Goal: Transaction & Acquisition: Purchase product/service

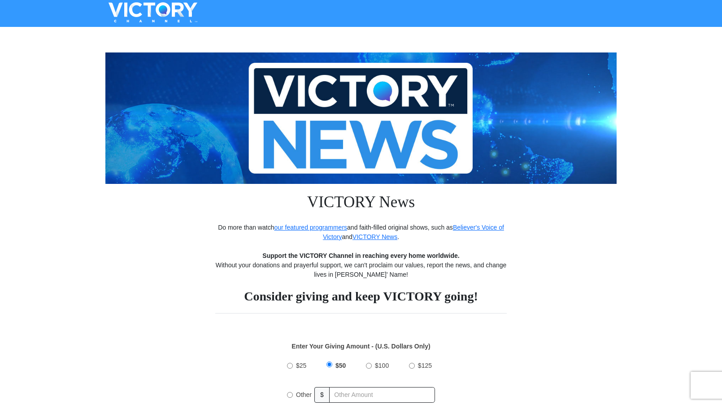
click at [290, 363] on input "$25" at bounding box center [290, 366] width 6 height 6
radio input "true"
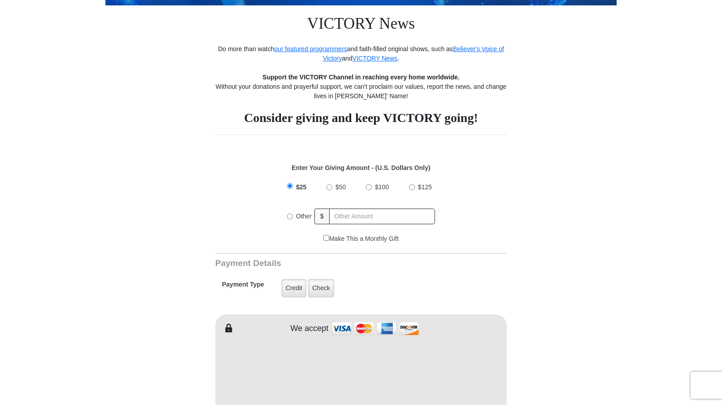
scroll to position [189, 0]
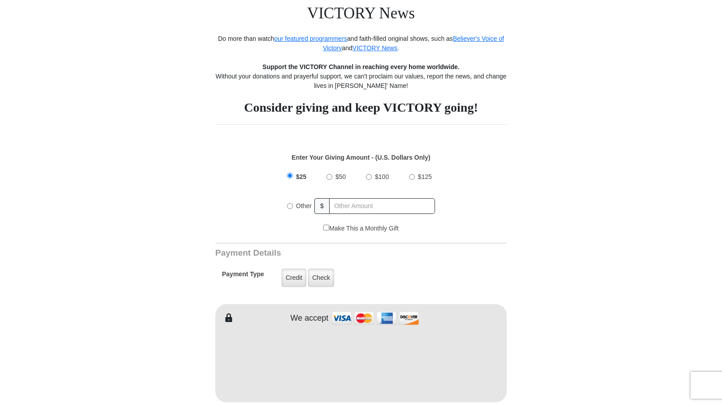
click at [323, 227] on input "Make This a Monthly Gift" at bounding box center [326, 228] width 6 height 6
checkbox input "true"
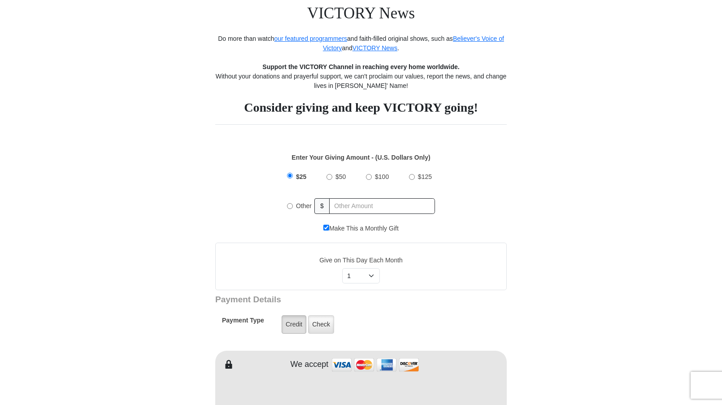
click at [291, 327] on label "Credit" at bounding box center [294, 324] width 25 height 18
click at [0, 0] on input "Credit" at bounding box center [0, 0] width 0 height 0
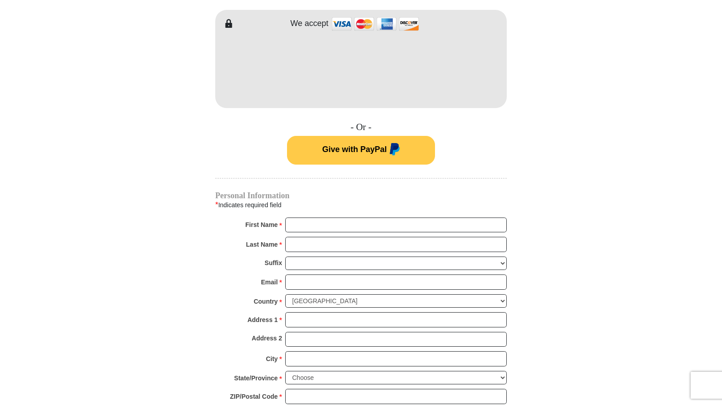
scroll to position [564, 0]
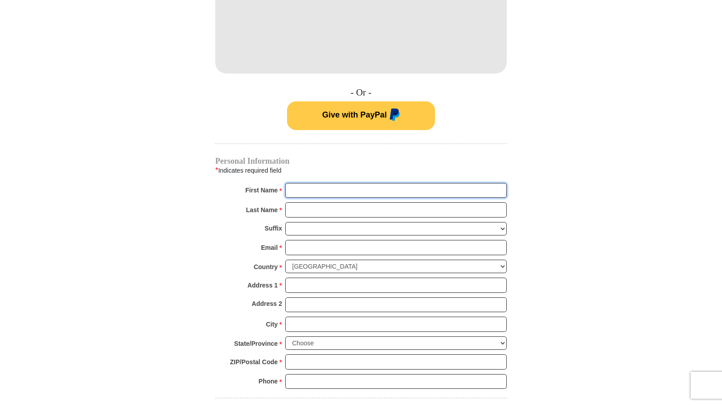
click at [365, 186] on input "First Name *" at bounding box center [395, 190] width 221 height 15
click at [308, 184] on input "First Name *" at bounding box center [395, 190] width 221 height 15
type input "Particia"
click at [315, 214] on input "Last Name *" at bounding box center [395, 209] width 221 height 15
type input "Wong"
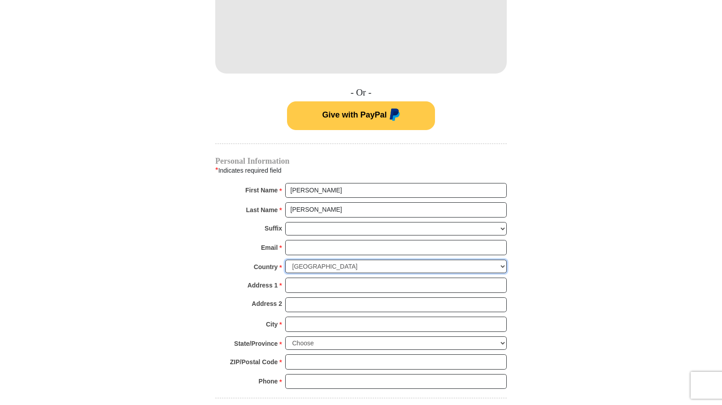
drag, startPoint x: 311, startPoint y: 265, endPoint x: 619, endPoint y: 227, distance: 310.9
click at [619, 227] on body "VICTORY News Do more than watch our featured programmers and faith-filled origi…" at bounding box center [361, 254] width 722 height 1637
click at [294, 242] on input "Email *" at bounding box center [395, 247] width 221 height 15
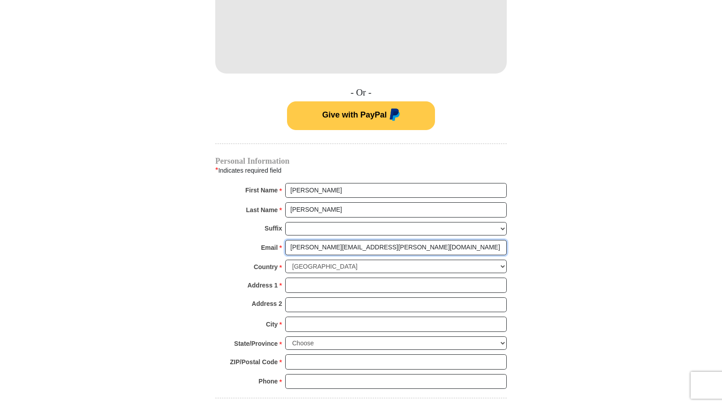
type input "wong.patricia@sbcglobal.net"
click at [326, 288] on input "Address 1 *" at bounding box center [395, 285] width 221 height 15
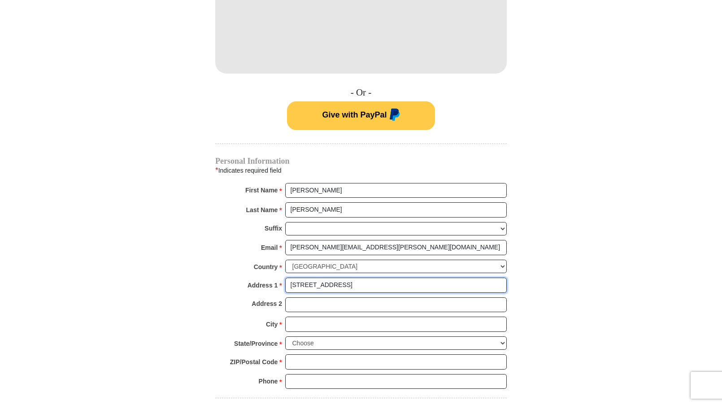
type input "16410 calico creek dr."
click at [309, 300] on input "Address 2" at bounding box center [395, 304] width 221 height 15
type input "san antonio"
click at [325, 325] on input "City *" at bounding box center [395, 324] width 221 height 15
type input "san antonio"
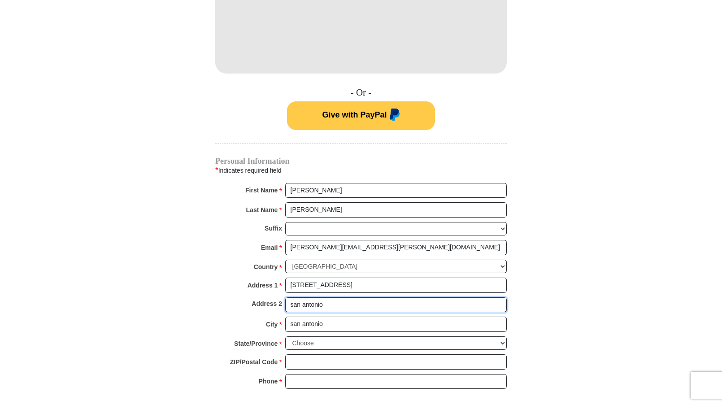
click at [322, 306] on input "san antonio" at bounding box center [395, 304] width 221 height 15
type input "s"
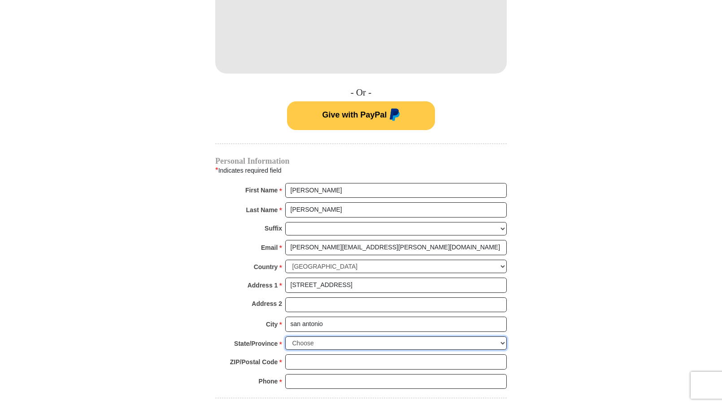
select select "TX"
click at [285, 336] on select "Choose Alabama Alaska American Samoa Arizona Arkansas Armed Forces Americas Arm…" at bounding box center [395, 343] width 221 height 14
click at [307, 362] on input "ZIP/Postal Code *" at bounding box center [395, 361] width 221 height 15
type input "78247"
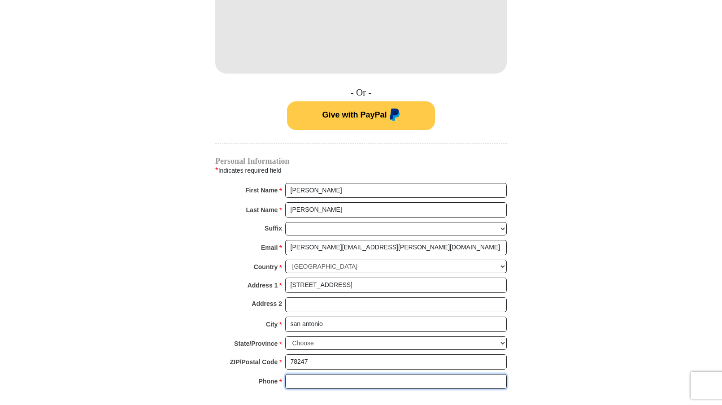
click at [343, 383] on input "Phone * *" at bounding box center [395, 381] width 221 height 15
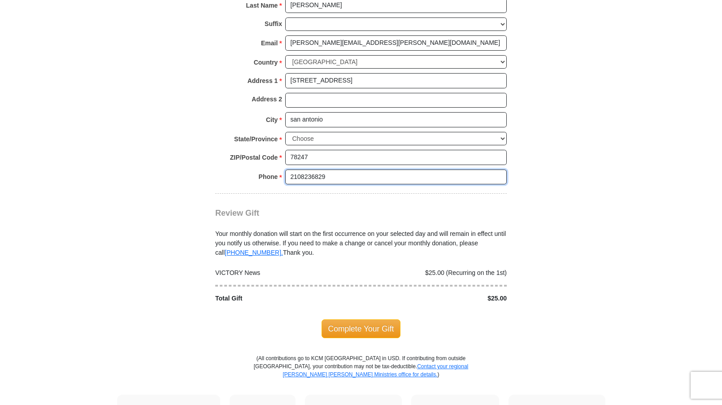
scroll to position [783, 0]
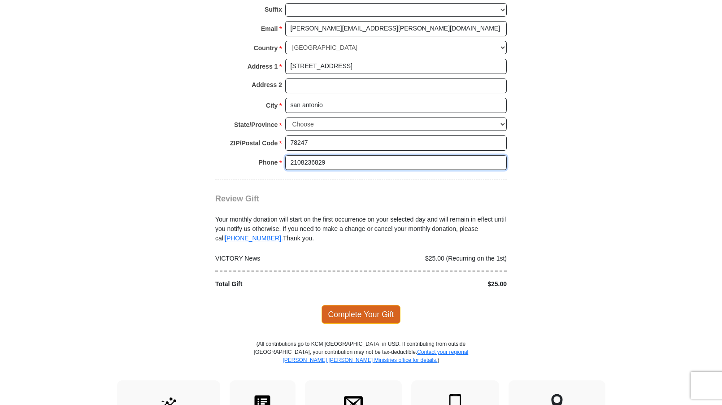
type input "2108236829"
click at [371, 314] on span "Complete Your Gift" at bounding box center [360, 314] width 79 height 19
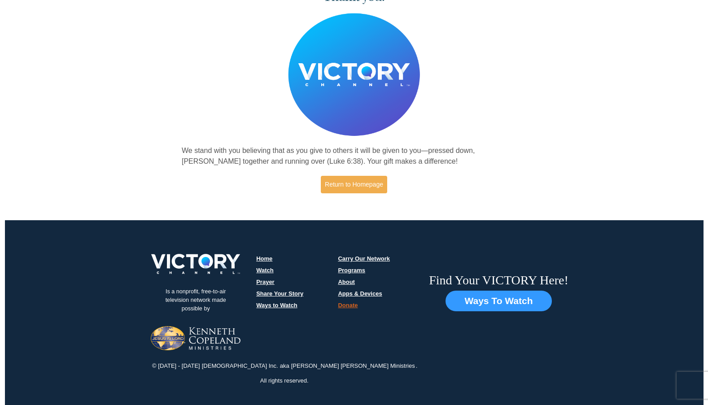
scroll to position [77, 0]
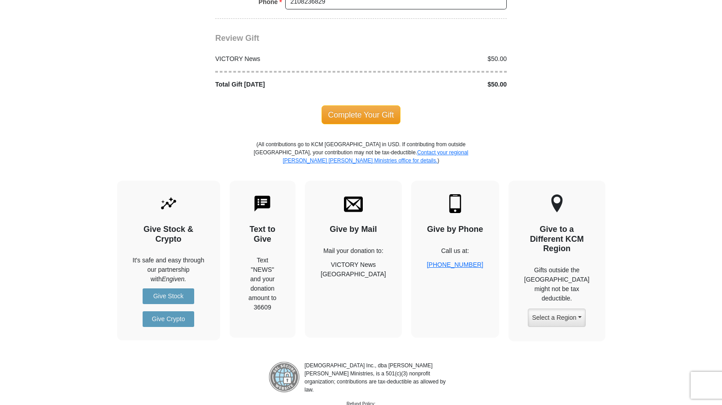
scroll to position [906, 0]
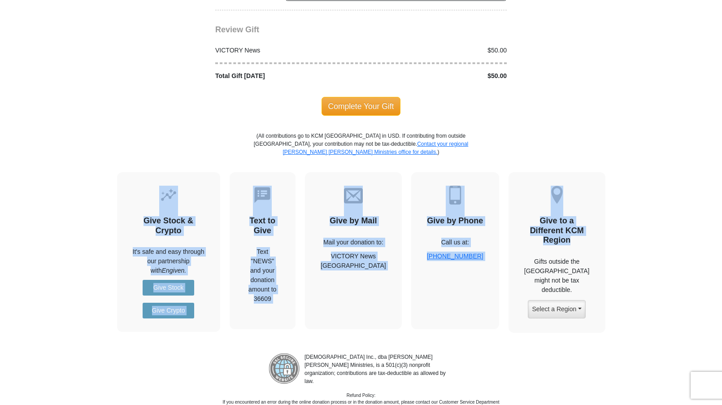
drag, startPoint x: 721, startPoint y: 239, endPoint x: 729, endPoint y: 153, distance: 87.0
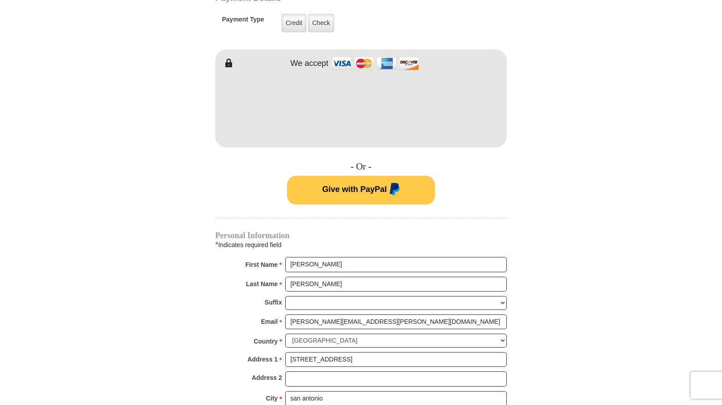
scroll to position [89, 0]
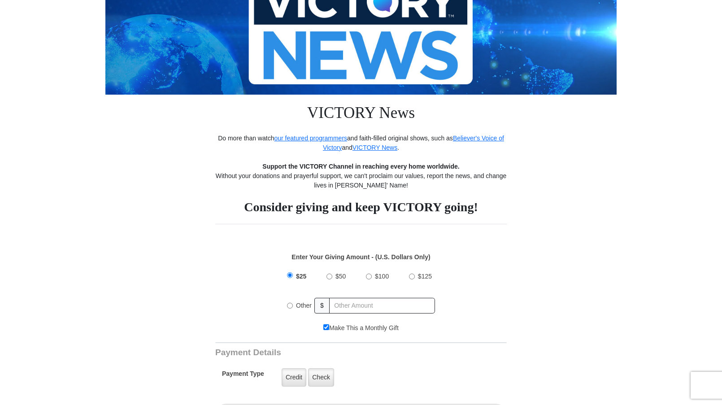
click at [289, 275] on input "$25" at bounding box center [290, 275] width 6 height 6
drag, startPoint x: 721, startPoint y: 123, endPoint x: 722, endPoint y: 129, distance: 5.5
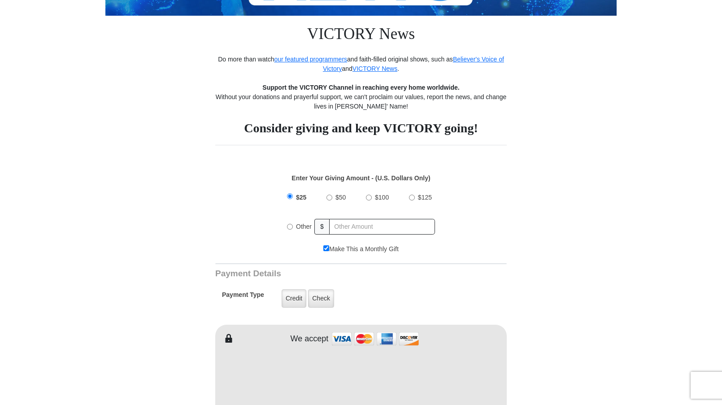
scroll to position [148, 0]
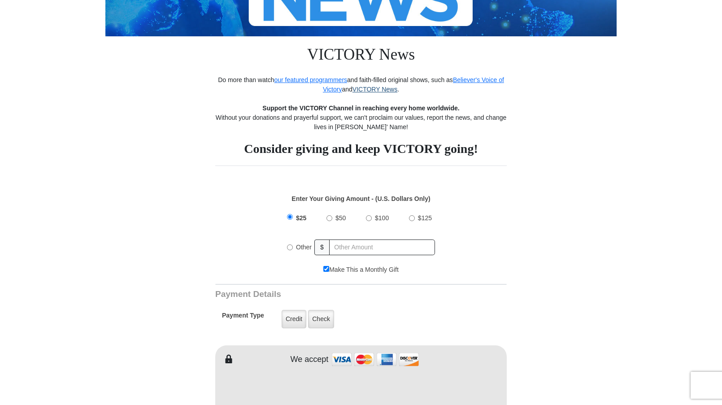
click at [374, 89] on link "VICTORY News" at bounding box center [374, 89] width 45 height 7
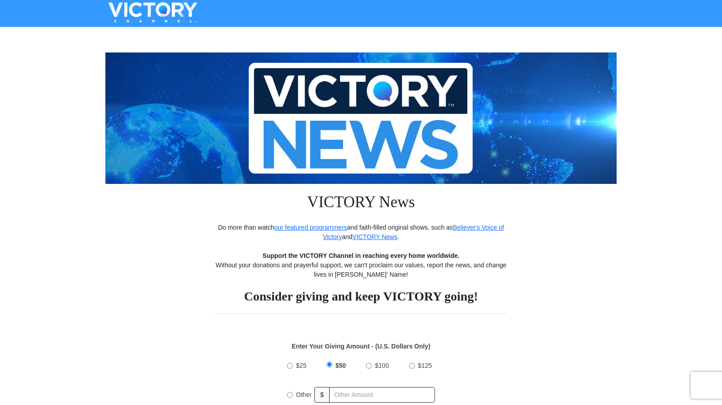
drag, startPoint x: 289, startPoint y: 354, endPoint x: 290, endPoint y: 365, distance: 11.7
click at [290, 355] on div "Enter Your Giving Amount - (U.S. Dollars Only) Amount must be a valid number Th…" at bounding box center [360, 372] width 291 height 80
click at [291, 365] on input "$25" at bounding box center [290, 366] width 6 height 6
radio input "true"
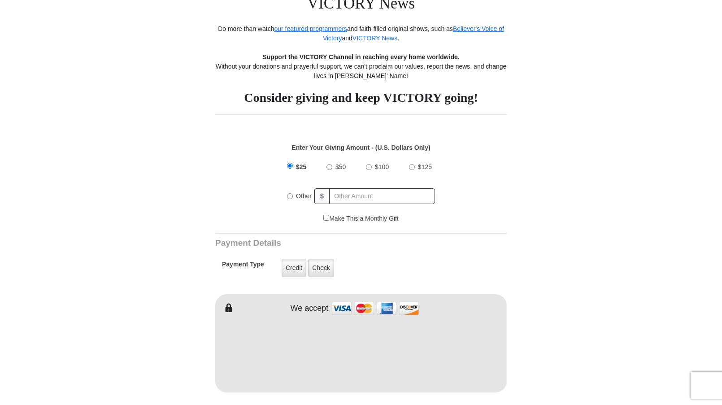
scroll to position [202, 0]
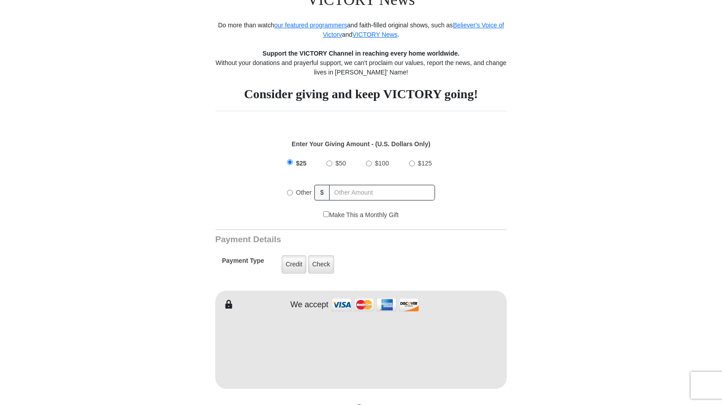
drag, startPoint x: 721, startPoint y: 53, endPoint x: 727, endPoint y: 13, distance: 41.2
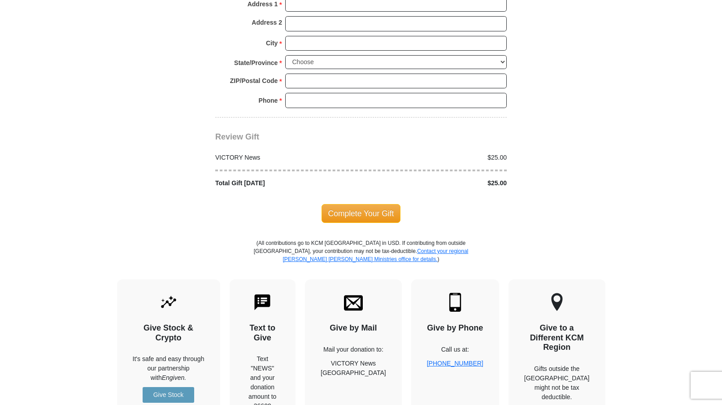
scroll to position [836, 0]
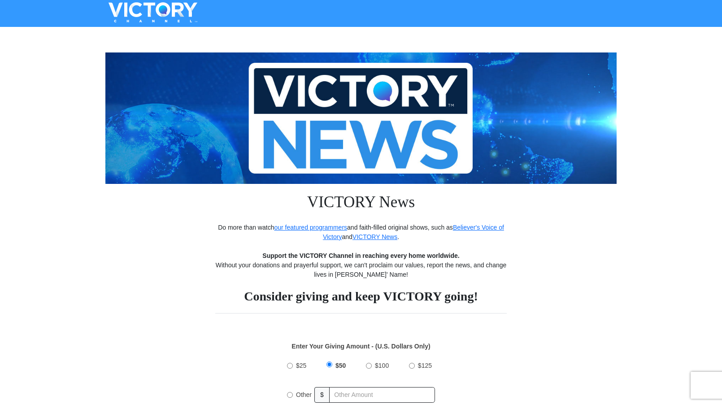
click at [287, 365] on input "$25" at bounding box center [290, 366] width 6 height 6
radio input "true"
